Goal: Navigation & Orientation: Find specific page/section

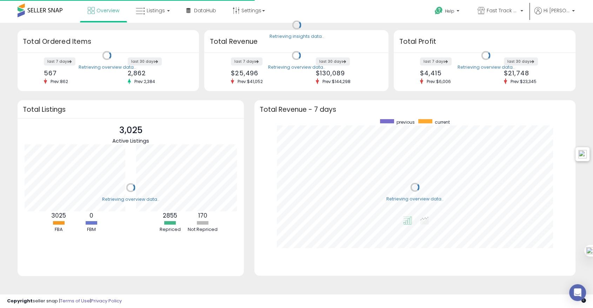
scroll to position [133, 307]
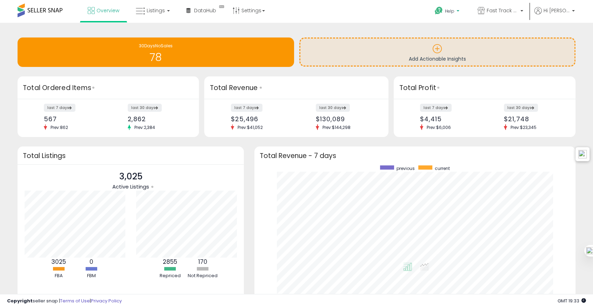
click at [454, 11] on span "Help" at bounding box center [449, 11] width 9 height 6
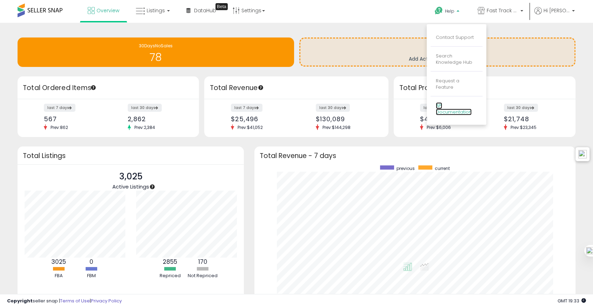
click at [449, 103] on link "API Documentation" at bounding box center [454, 108] width 36 height 13
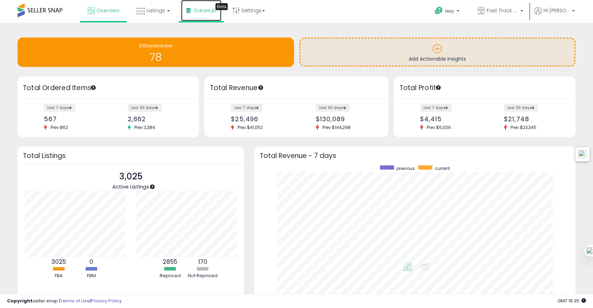
click at [212, 1] on link "DataHub Beta" at bounding box center [201, 10] width 40 height 21
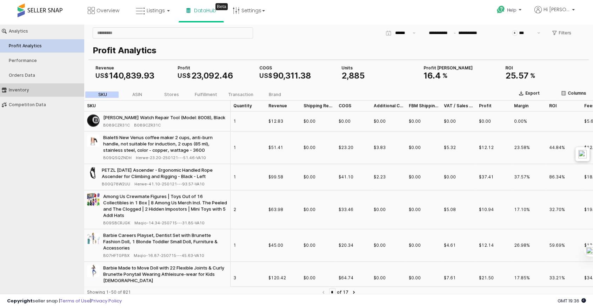
click at [28, 88] on div "Inventory" at bounding box center [45, 90] width 73 height 5
click at [28, 99] on button "Competiton Data" at bounding box center [42, 104] width 89 height 13
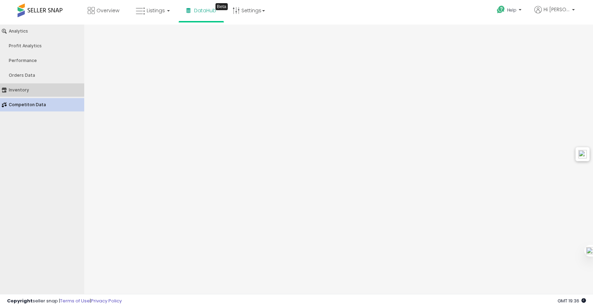
click at [18, 89] on div "Inventory" at bounding box center [45, 90] width 73 height 5
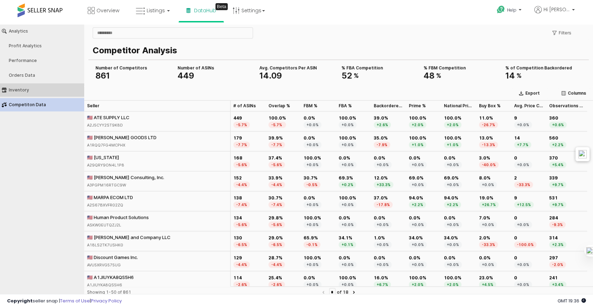
click at [31, 88] on div "Inventory" at bounding box center [45, 90] width 73 height 5
click at [13, 86] on button "Inventory" at bounding box center [42, 90] width 89 height 13
click at [12, 86] on button "Inventory" at bounding box center [42, 90] width 89 height 13
click at [108, 157] on div "🇺🇸 New York" at bounding box center [105, 157] width 37 height 6
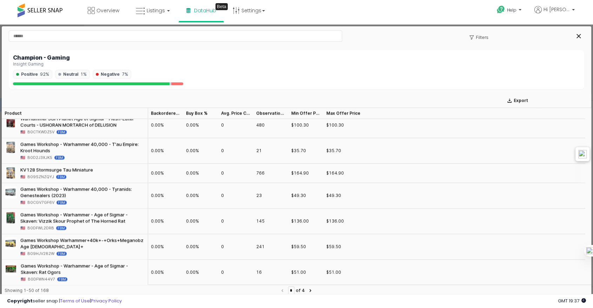
scroll to position [7, 0]
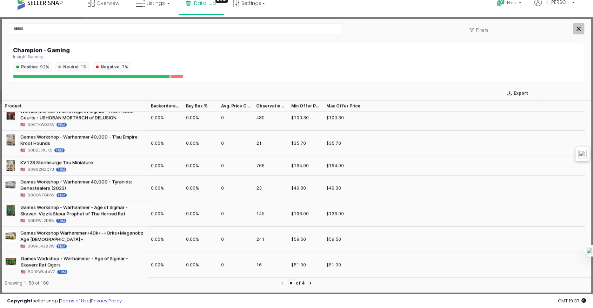
click at [580, 29] on icon "Close" at bounding box center [578, 29] width 4 height 4
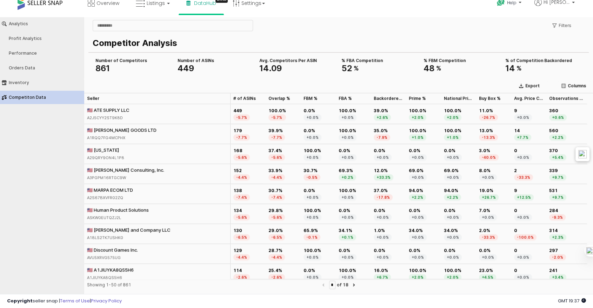
scroll to position [0, 0]
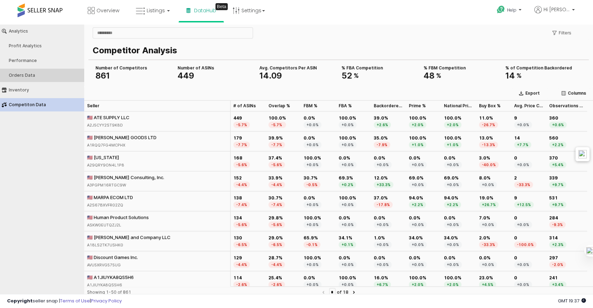
click at [32, 76] on div "Orders Data" at bounding box center [45, 75] width 73 height 5
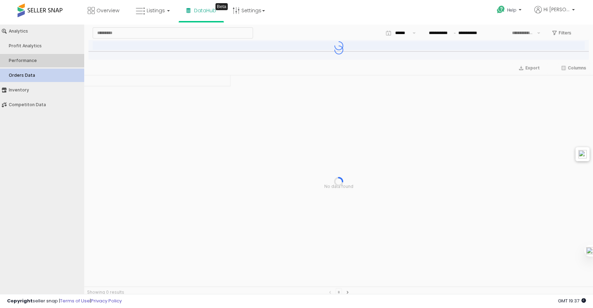
type input "***"
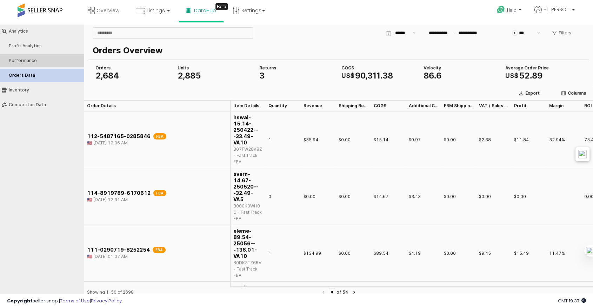
click at [20, 59] on div "Performance" at bounding box center [45, 60] width 73 height 5
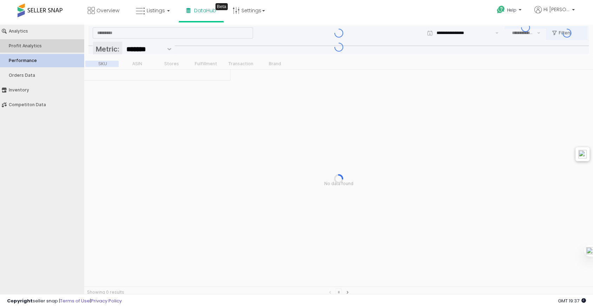
type input "***"
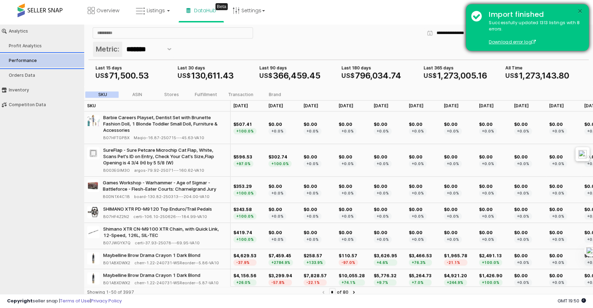
click at [578, 12] on button "×" at bounding box center [580, 11] width 6 height 9
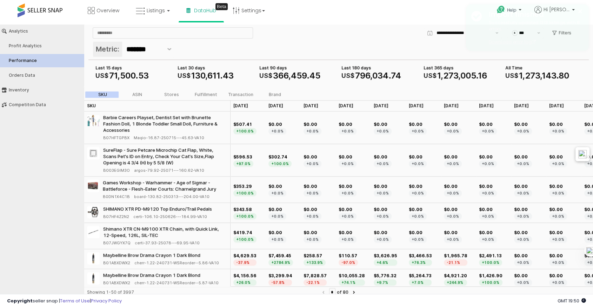
click at [573, 11] on div "Import finished" at bounding box center [533, 14] width 100 height 10
click at [573, 9] on b at bounding box center [573, 11] width 3 height 5
click at [555, 75] on link "Logout" at bounding box center [558, 73] width 15 height 7
